Goal: Task Accomplishment & Management: Complete application form

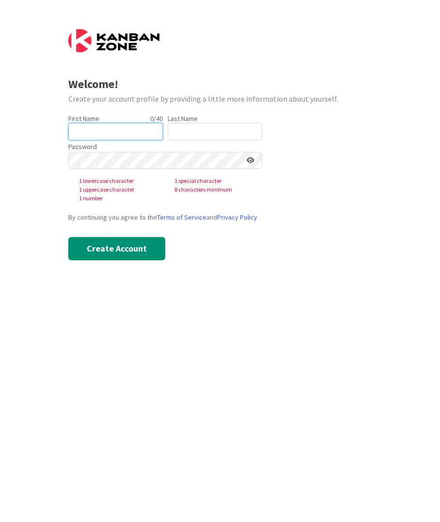
click at [105, 133] on input "text" at bounding box center [115, 131] width 94 height 17
type input "Jukkaq"
type input "Aho"
click at [105, 133] on input "Jukkaq" at bounding box center [115, 131] width 94 height 17
type input "[PERSON_NAME]"
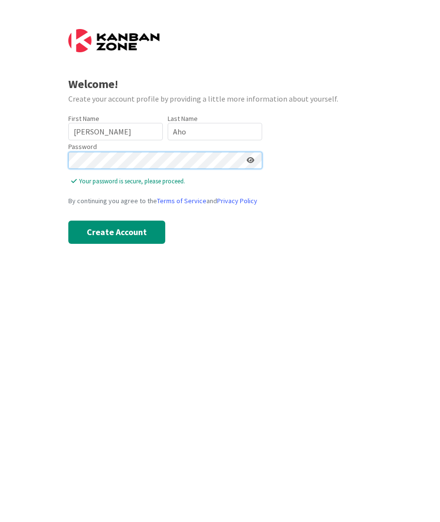
click at [68, 169] on div at bounding box center [68, 169] width 0 height 0
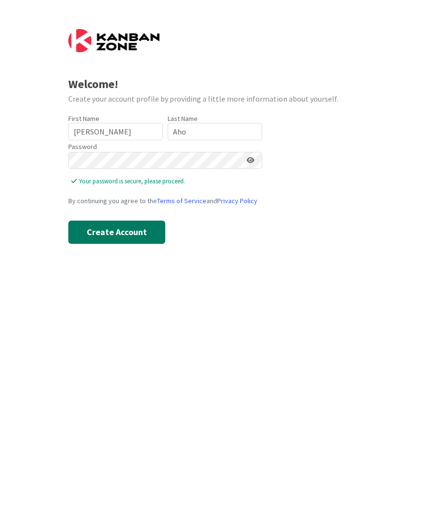
click at [158, 229] on button "Create Account" at bounding box center [116, 232] width 97 height 23
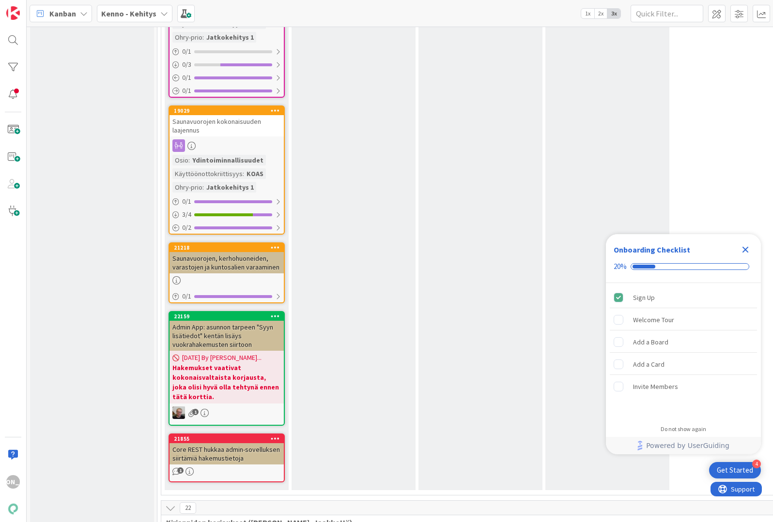
scroll to position [6486, 0]
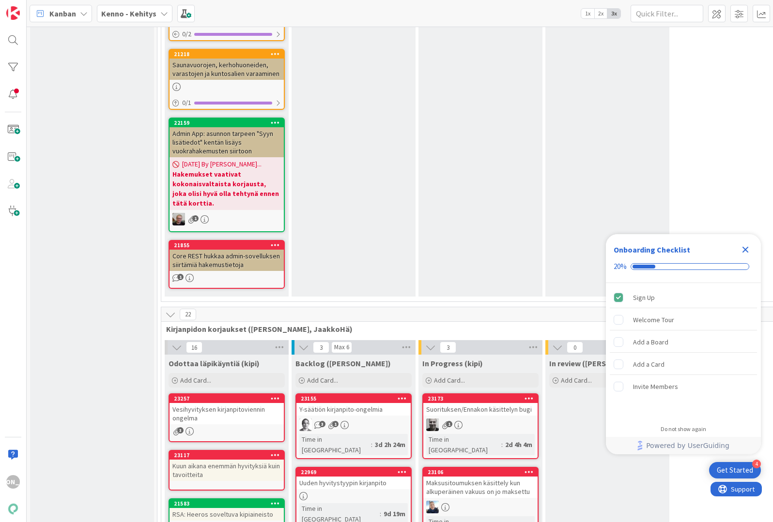
click at [212, 403] on div "Vesihyvityksen kirjanpitoviennin ongelma" at bounding box center [226, 413] width 114 height 21
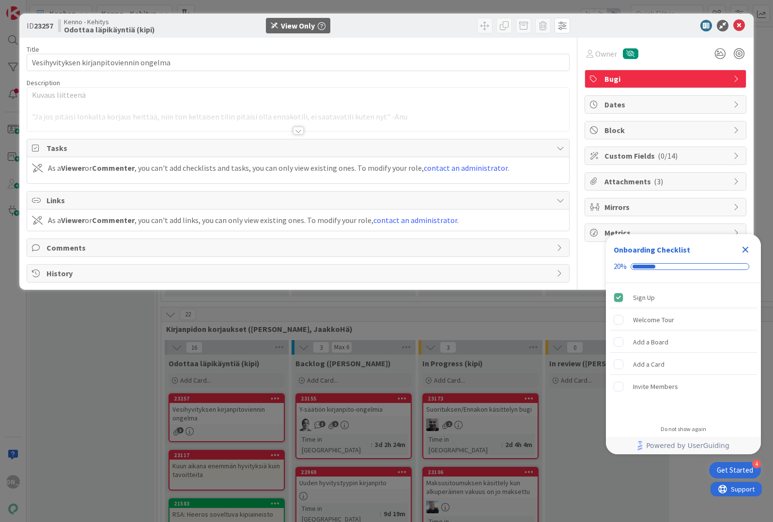
click at [300, 131] on div at bounding box center [298, 131] width 11 height 8
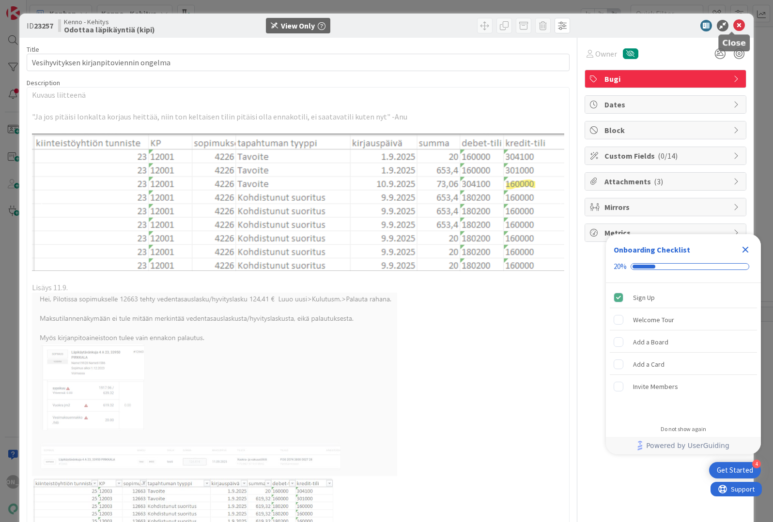
click at [439, 22] on icon at bounding box center [739, 26] width 12 height 12
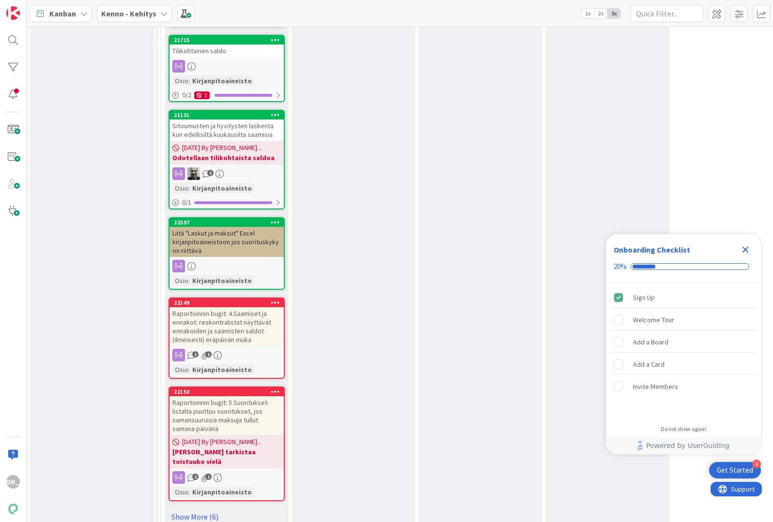
scroll to position [7115, 0]
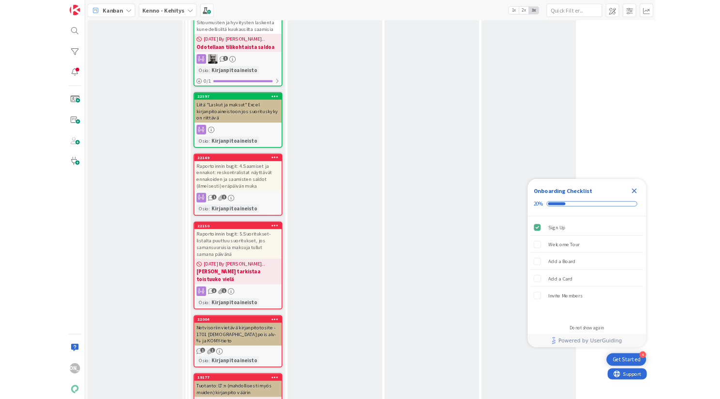
scroll to position [7551, 0]
